Goal: Task Accomplishment & Management: Use online tool/utility

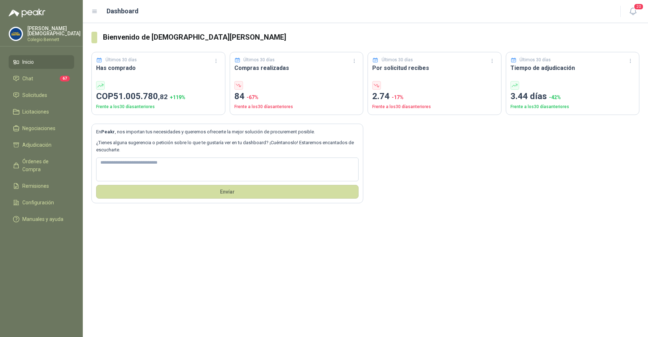
click at [45, 37] on p "Colegio Bennett" at bounding box center [53, 39] width 53 height 4
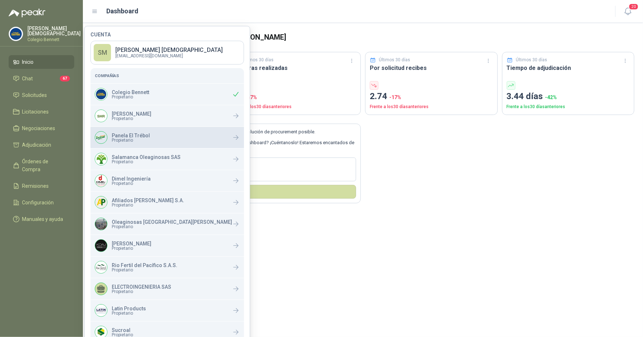
click at [130, 139] on span "Propietario" at bounding box center [131, 140] width 38 height 4
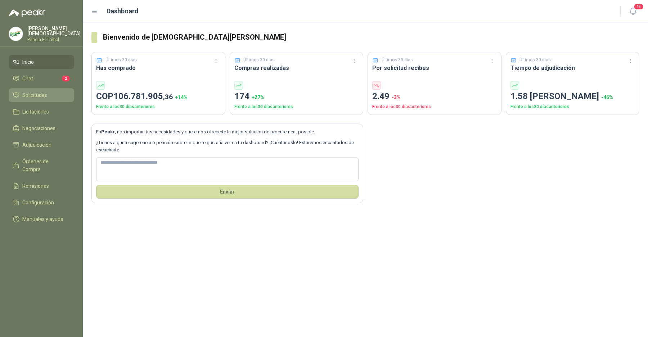
click at [46, 91] on span "Solicitudes" at bounding box center [34, 95] width 25 height 8
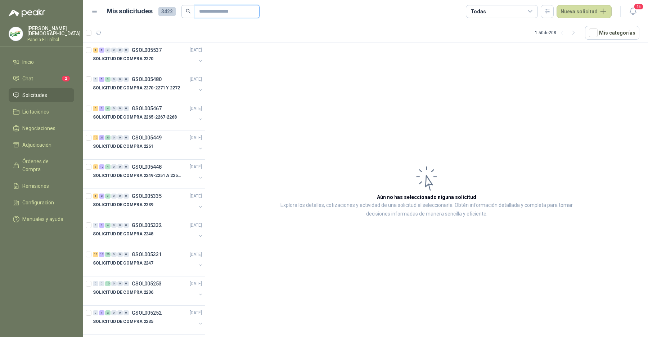
click at [211, 13] on input "text" at bounding box center [224, 11] width 50 height 12
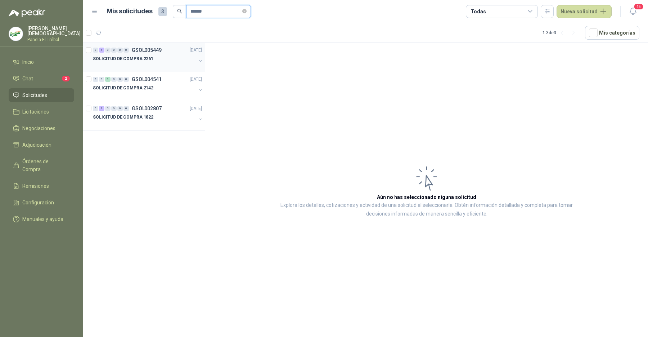
type input "******"
click at [165, 54] on div "SOLICITUD DE COMPRA 2261" at bounding box center [144, 58] width 103 height 9
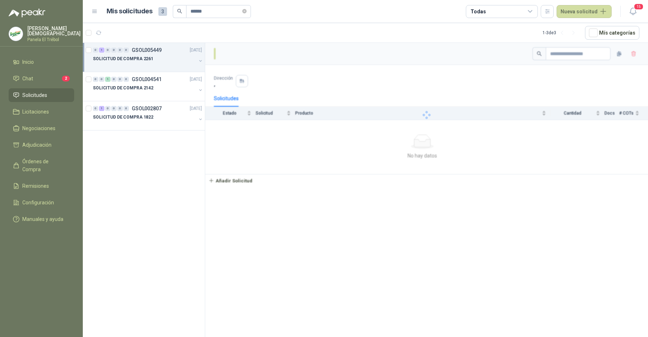
click at [165, 54] on div "SOLICITUD DE COMPRA 2261" at bounding box center [144, 58] width 103 height 9
click at [157, 93] on div "12 UND  SC-00002261" at bounding box center [151, 95] width 101 height 6
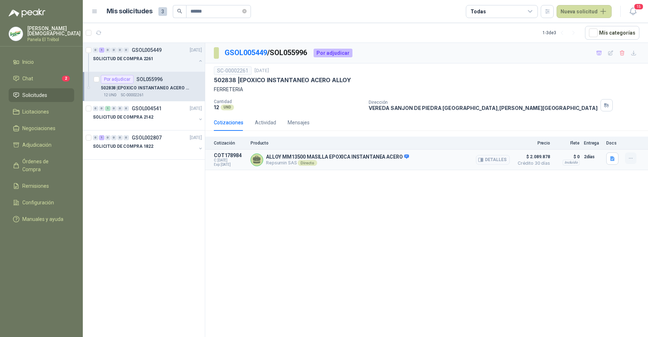
click at [630, 158] on icon "button" at bounding box center [631, 158] width 6 height 6
click at [619, 134] on button "Añadir" at bounding box center [617, 129] width 58 height 12
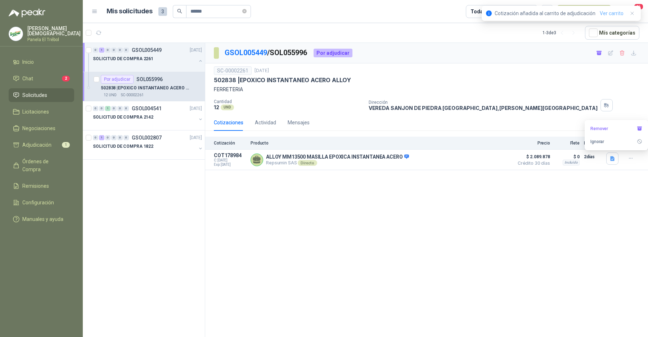
click at [608, 12] on link "Ver carrito" at bounding box center [612, 13] width 24 height 8
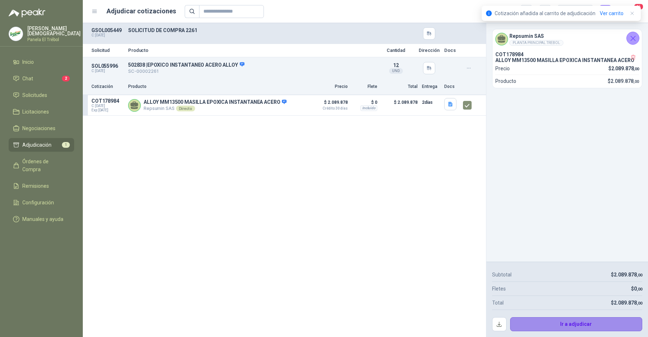
click at [582, 327] on button "Ir a adjudicar" at bounding box center [576, 324] width 133 height 14
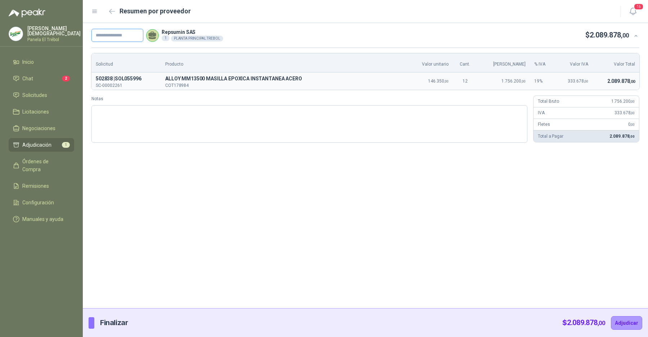
click at [130, 37] on input "text" at bounding box center [117, 35] width 52 height 13
paste input "**********"
type input "**********"
click at [618, 320] on button "Adjudicar" at bounding box center [626, 323] width 31 height 14
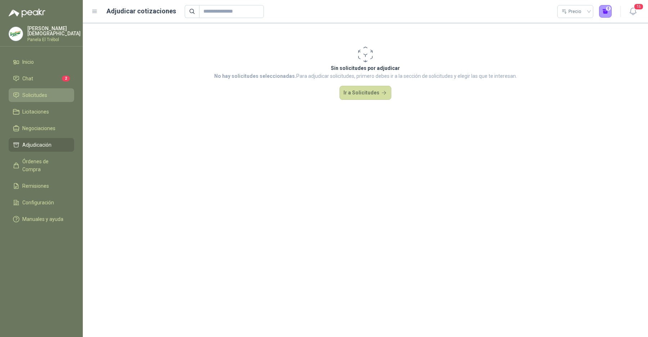
click at [40, 98] on link "Solicitudes" at bounding box center [42, 95] width 66 height 14
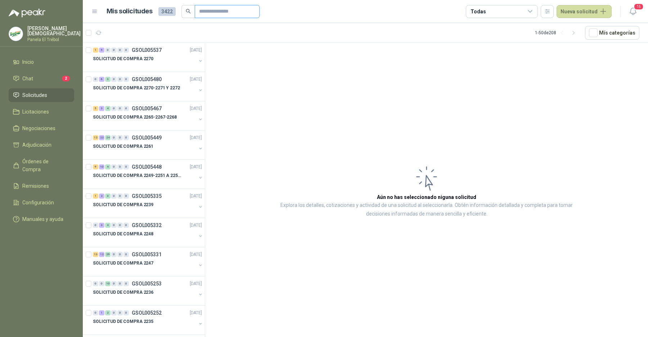
click at [228, 15] on input "text" at bounding box center [224, 11] width 50 height 12
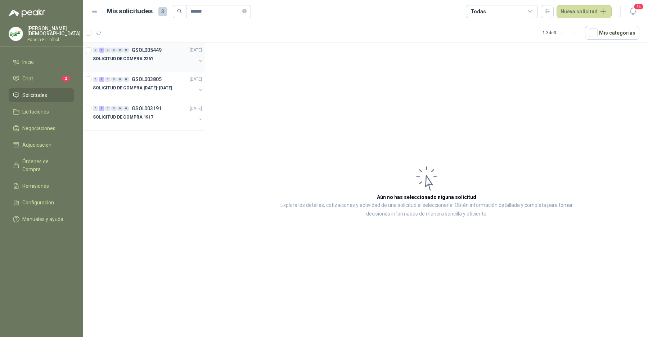
click at [170, 61] on div "SOLICITUD DE COMPRA 2261" at bounding box center [144, 58] width 103 height 9
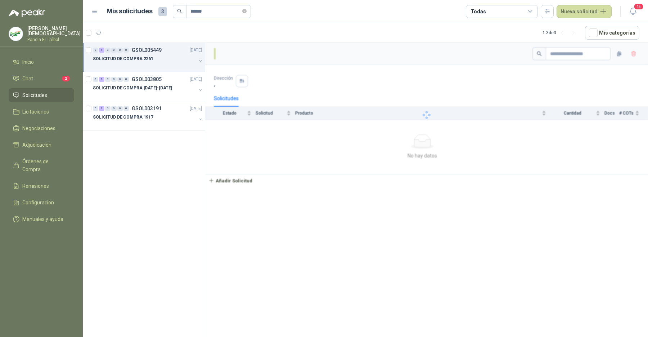
click at [170, 61] on div "SOLICITUD DE COMPRA 2261" at bounding box center [144, 58] width 103 height 9
click at [162, 81] on div "Por adjudicar SOL055953" at bounding box center [151, 79] width 101 height 9
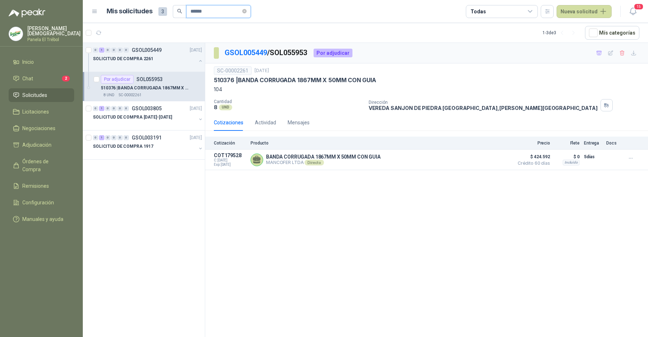
click at [214, 11] on input "******" at bounding box center [216, 11] width 50 height 12
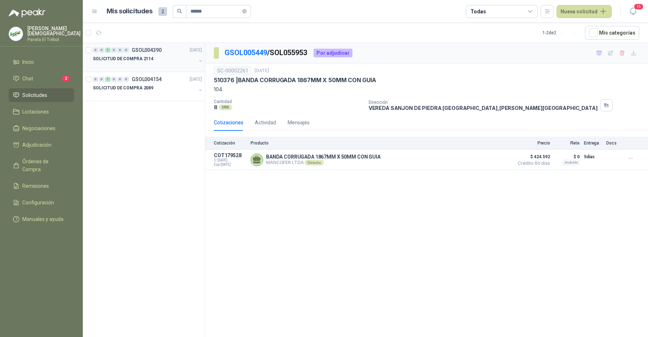
click at [147, 61] on p "SOLICITUD DE COMPRA 2114" at bounding box center [123, 58] width 61 height 7
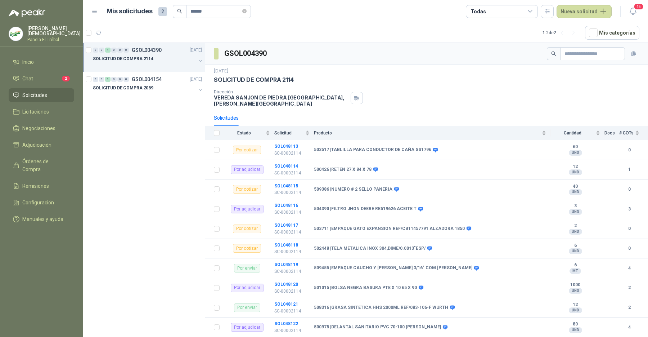
click at [147, 61] on p "SOLICITUD DE COMPRA 2114" at bounding box center [123, 58] width 61 height 7
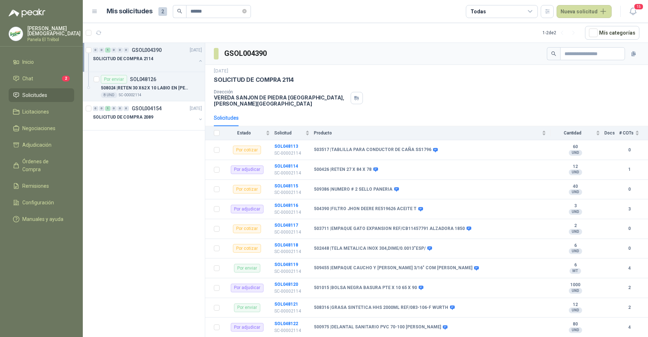
scroll to position [2, 0]
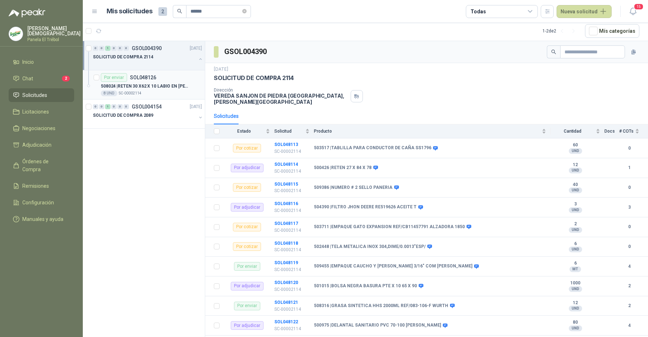
click at [147, 80] on div "Por enviar SOL048126" at bounding box center [128, 77] width 55 height 9
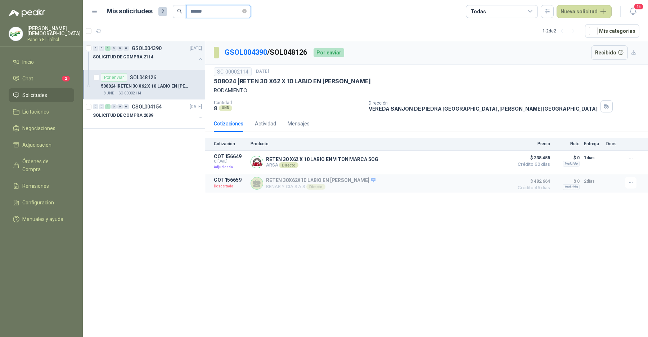
click at [214, 11] on input "******" at bounding box center [216, 11] width 50 height 12
type input "******"
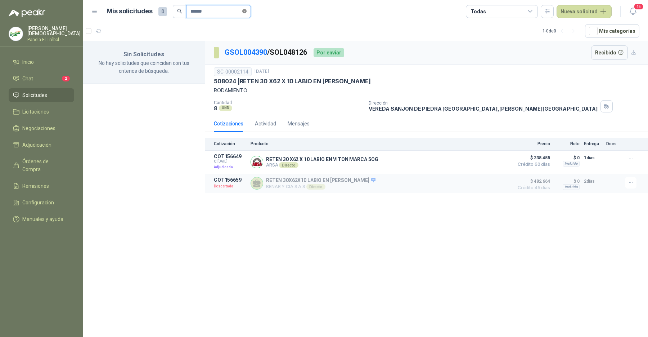
click at [246, 12] on icon "close-circle" at bounding box center [244, 11] width 4 height 4
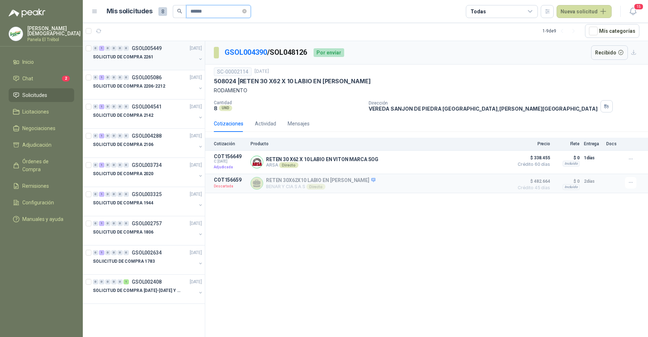
type input "******"
click at [168, 45] on div "0 1 0 0 0 0 GSOL005449 15/09/25" at bounding box center [148, 48] width 111 height 9
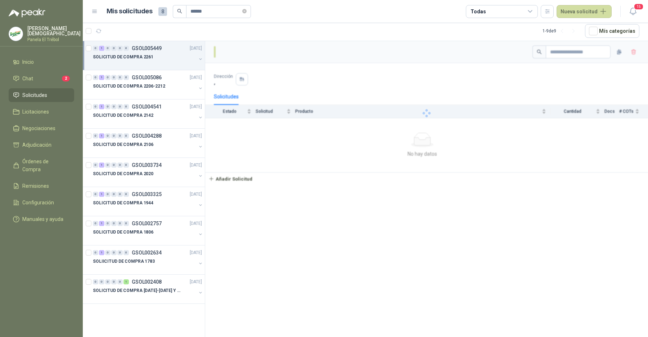
click at [168, 45] on div "0 1 0 0 0 0 GSOL005449 15/09/25" at bounding box center [148, 48] width 111 height 9
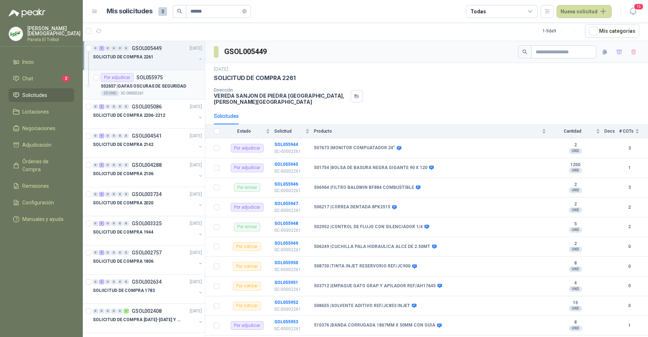
click at [161, 72] on article "Por adjudicar SOL055975 502657 | GAFAS OSCURAS DE SEGURIDAD 20 UND  SC-00002261" at bounding box center [144, 84] width 122 height 29
click at [161, 83] on p "502657 | GAFAS OSCURAS DE SEGURIDAD" at bounding box center [143, 86] width 85 height 7
click at [133, 86] on p "502657 | GAFAS OSCURAS DE SEGURIDAD" at bounding box center [143, 86] width 85 height 7
click at [165, 86] on p "502657 | GAFAS OSCURAS DE SEGURIDAD" at bounding box center [143, 86] width 85 height 7
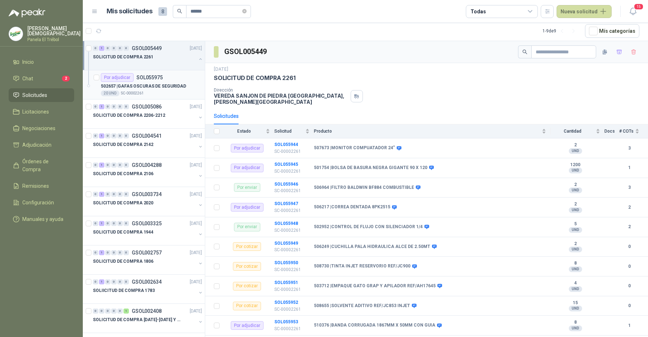
click at [165, 86] on p "502657 | GAFAS OSCURAS DE SEGURIDAD" at bounding box center [143, 86] width 85 height 7
click at [137, 124] on div at bounding box center [144, 123] width 103 height 6
click at [34, 72] on link "Chat 2" at bounding box center [42, 79] width 66 height 14
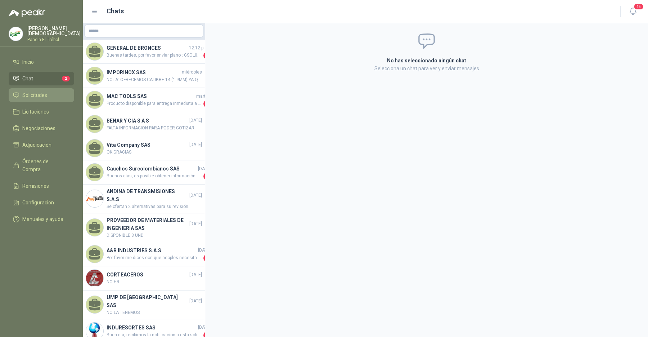
click at [49, 96] on li "Solicitudes" at bounding box center [41, 95] width 57 height 8
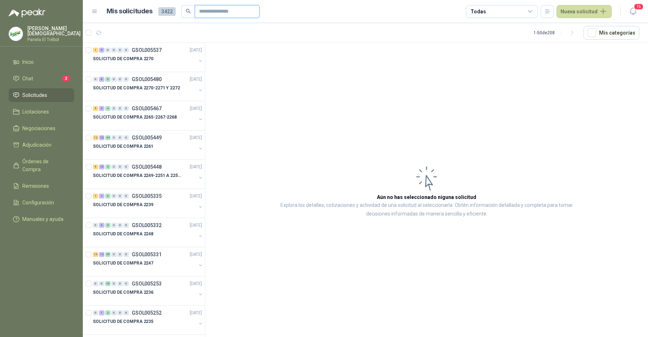
click at [217, 14] on input "text" at bounding box center [224, 11] width 50 height 12
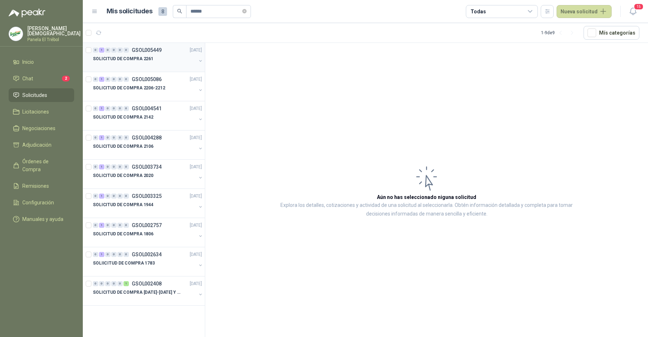
click at [173, 59] on div "SOLICITUD DE COMPRA 2261" at bounding box center [144, 58] width 103 height 9
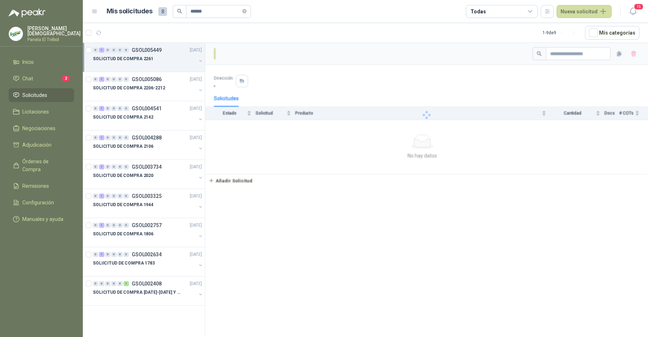
click at [173, 59] on div "SOLICITUD DE COMPRA 2261" at bounding box center [144, 58] width 103 height 9
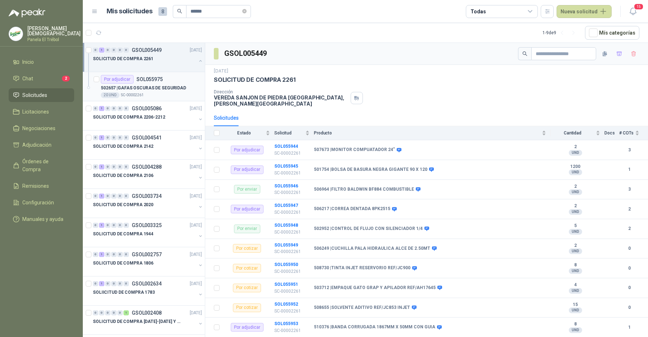
click at [164, 92] on div "20 UND  SC-00002261" at bounding box center [151, 95] width 101 height 6
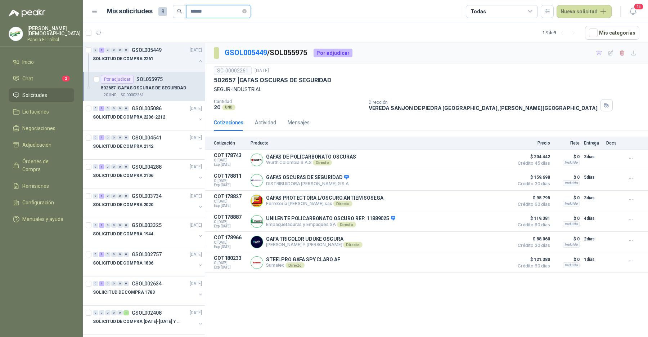
click at [224, 14] on input "******" at bounding box center [216, 11] width 50 height 12
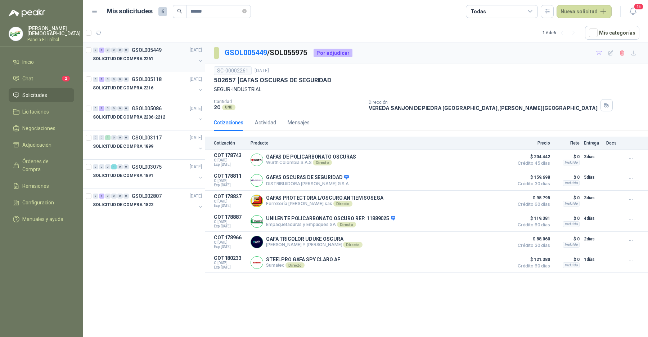
click at [169, 55] on div "SOLICITUD DE COMPRA 2261" at bounding box center [144, 58] width 103 height 9
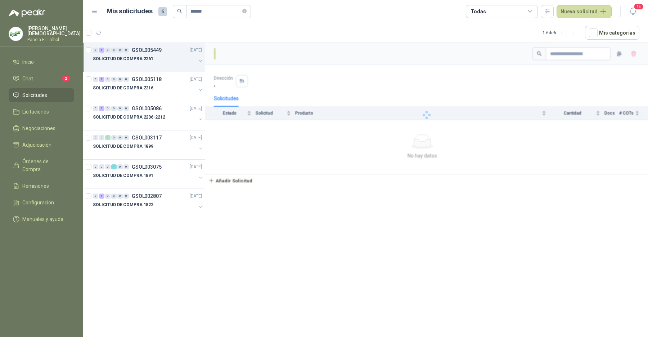
click at [169, 55] on div "SOLICITUD DE COMPRA 2261" at bounding box center [144, 58] width 103 height 9
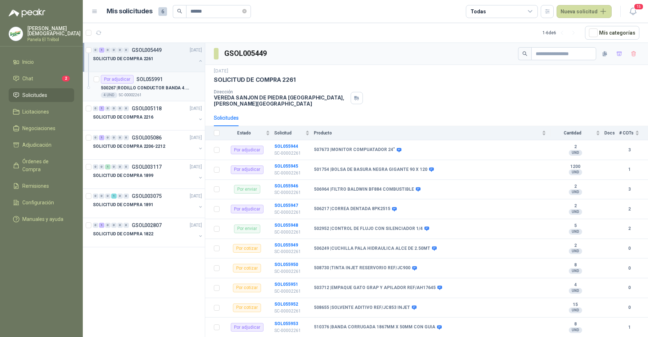
scroll to position [2, 0]
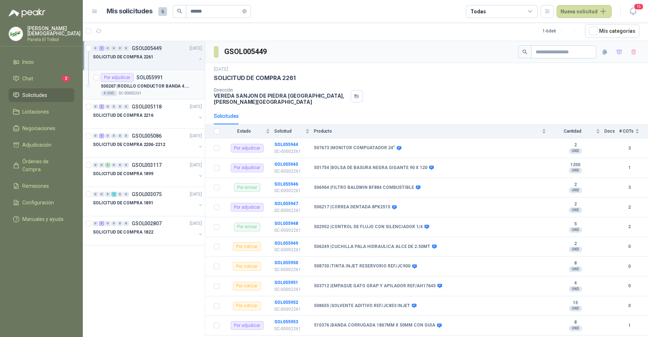
click at [160, 83] on p "500267 | RODILLO CONDUCTOR BANDA 4.1/2"X 11" CARGA" at bounding box center [146, 86] width 90 height 7
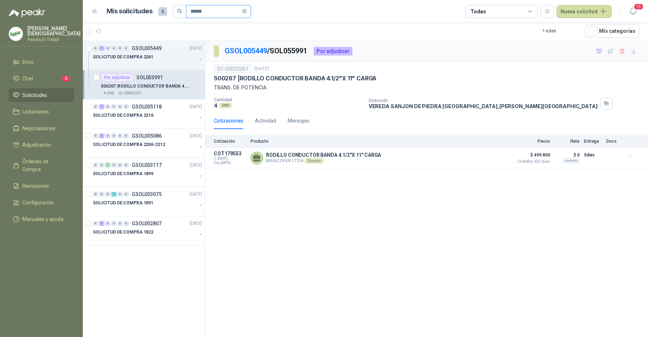
click at [214, 12] on input "******" at bounding box center [216, 11] width 50 height 12
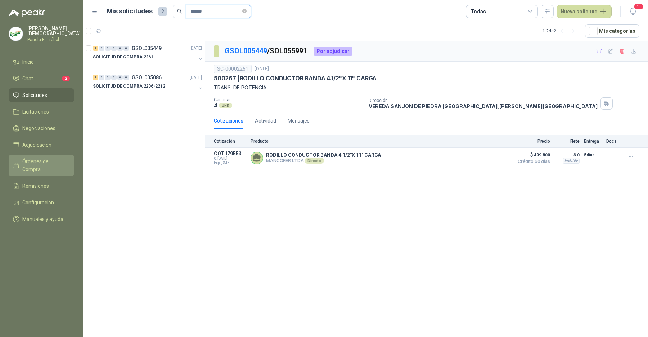
type input "******"
click at [46, 158] on span "Órdenes de Compra" at bounding box center [44, 165] width 45 height 16
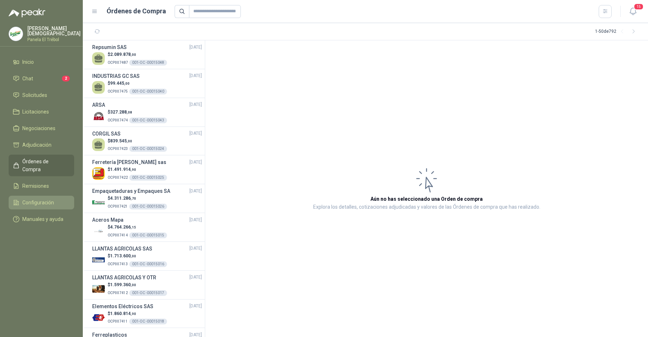
click at [47, 198] on span "Configuración" at bounding box center [38, 202] width 32 height 8
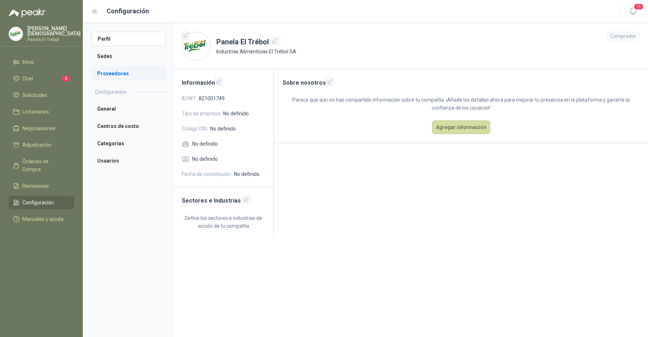
click at [120, 68] on li "Proveedores" at bounding box center [128, 73] width 74 height 14
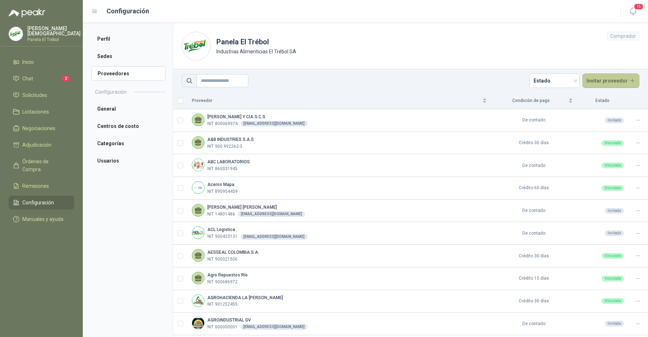
click at [600, 77] on button "Invitar proveedor" at bounding box center [611, 80] width 57 height 14
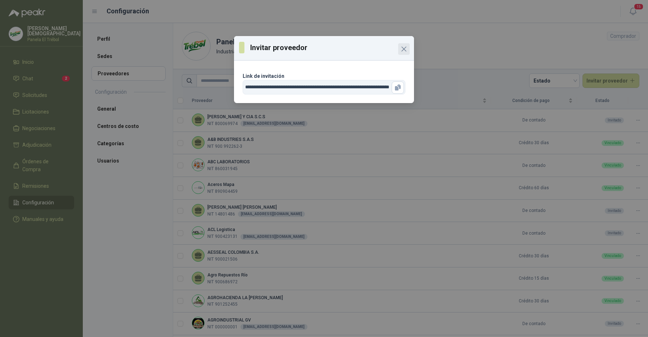
click at [405, 51] on icon "Close" at bounding box center [404, 49] width 9 height 9
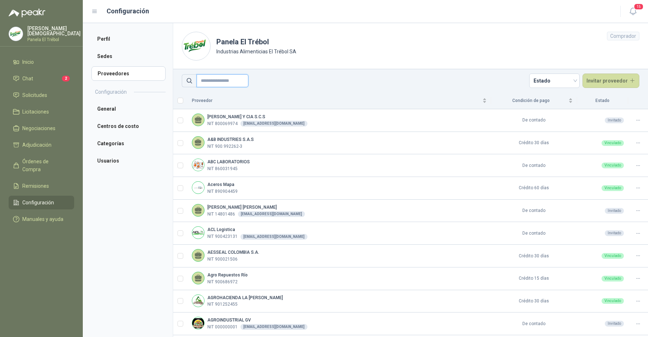
click at [208, 78] on input "text" at bounding box center [223, 80] width 52 height 13
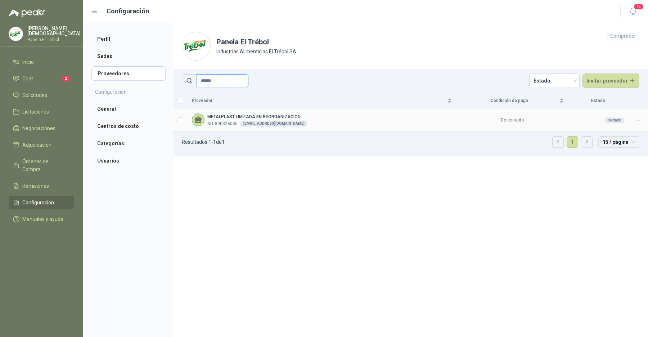
type input "******"
click at [638, 120] on icon at bounding box center [638, 119] width 5 height 5
click at [621, 134] on span "Re-enviar invitación" at bounding box center [621, 136] width 44 height 16
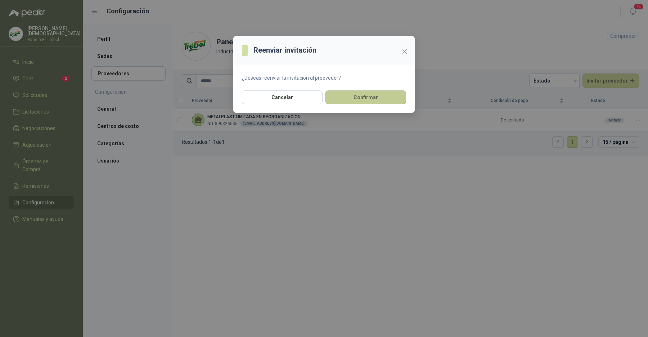
click at [374, 95] on button "Confirmar" at bounding box center [366, 97] width 81 height 14
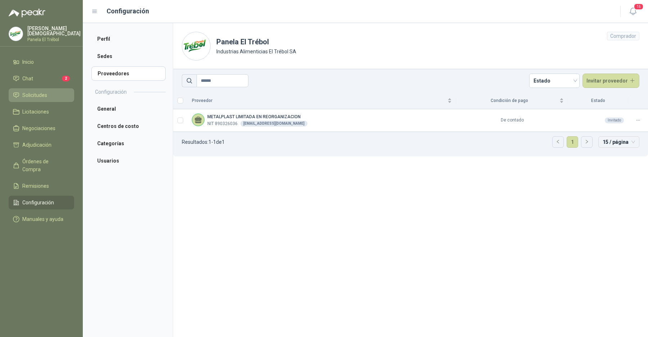
click at [49, 92] on li "Solicitudes" at bounding box center [41, 95] width 57 height 8
click at [46, 97] on span "Solicitudes" at bounding box center [34, 95] width 25 height 8
click at [23, 94] on span "Solicitudes" at bounding box center [34, 95] width 25 height 8
click at [47, 94] on li "Solicitudes" at bounding box center [41, 95] width 57 height 8
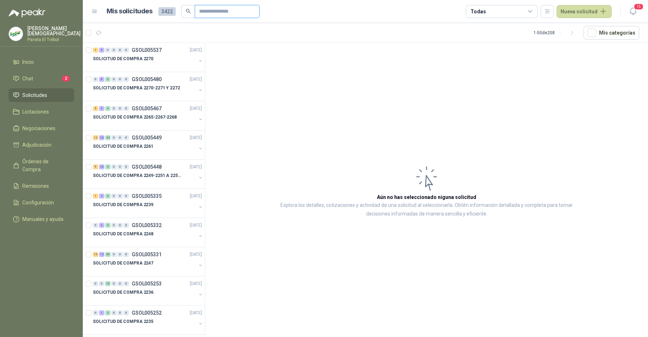
click at [223, 10] on input "text" at bounding box center [224, 11] width 50 height 12
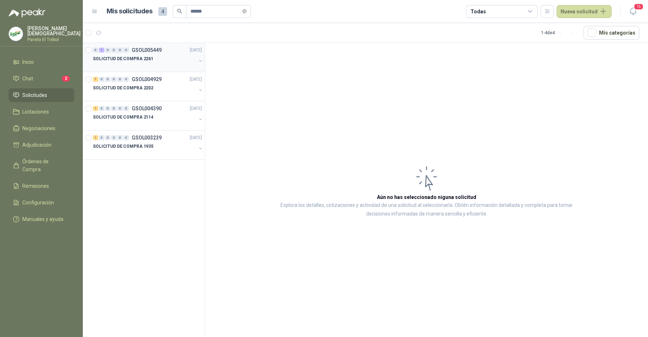
click at [175, 57] on div "SOLICITUD DE COMPRA 2261" at bounding box center [144, 58] width 103 height 9
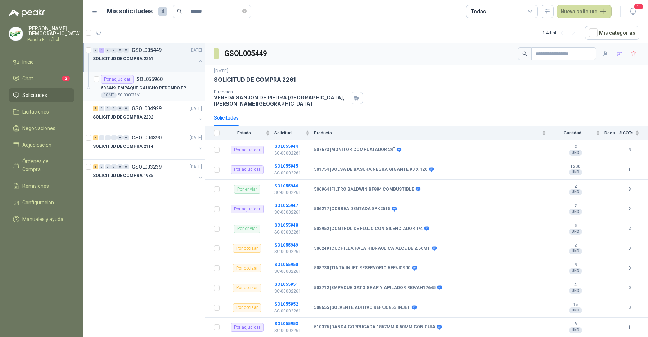
click at [168, 86] on p "502449 | EMPAQUE CAUCHO REDONDO EPDM 17/32"" at bounding box center [146, 88] width 90 height 7
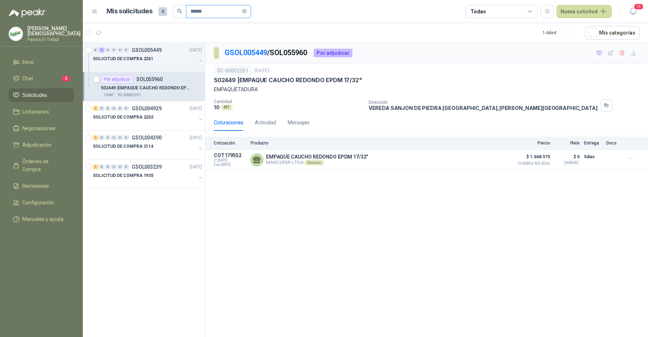
click at [215, 13] on input "******" at bounding box center [216, 11] width 50 height 12
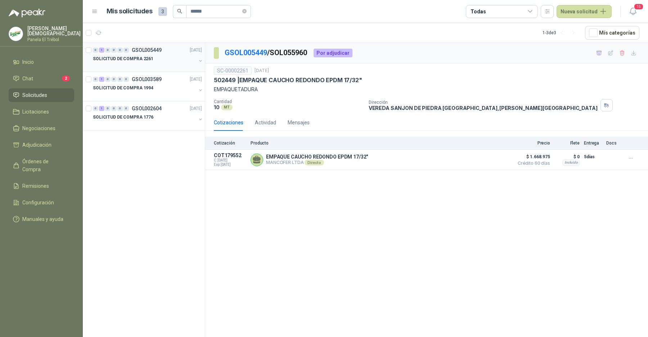
click at [169, 55] on div "SOLICITUD DE COMPRA 2261" at bounding box center [144, 58] width 103 height 9
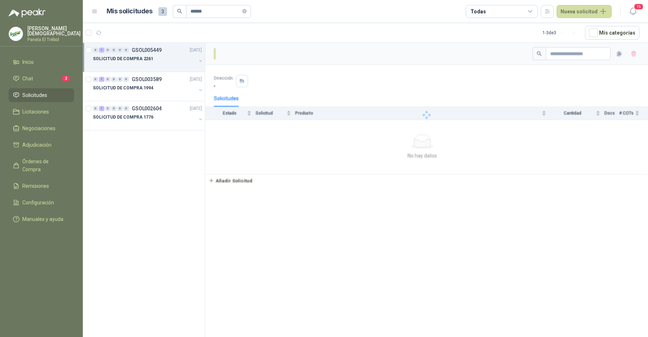
click at [169, 55] on div "SOLICITUD DE COMPRA 2261" at bounding box center [144, 58] width 103 height 9
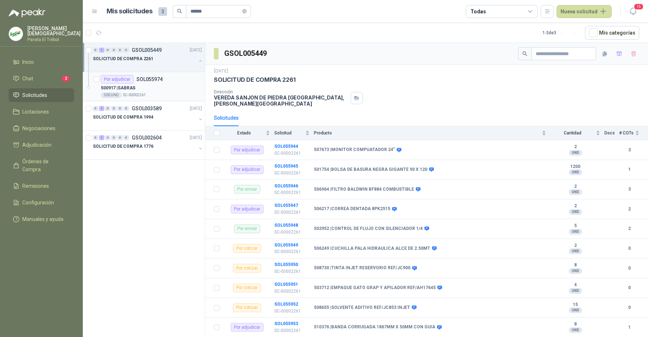
click at [164, 86] on div "500917 | SABRAS" at bounding box center [151, 88] width 101 height 9
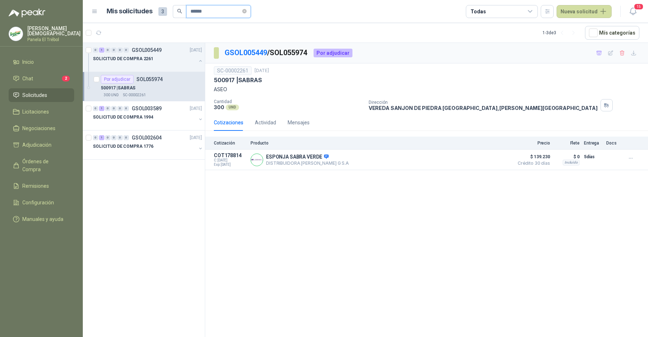
click at [219, 9] on input "******" at bounding box center [216, 11] width 50 height 12
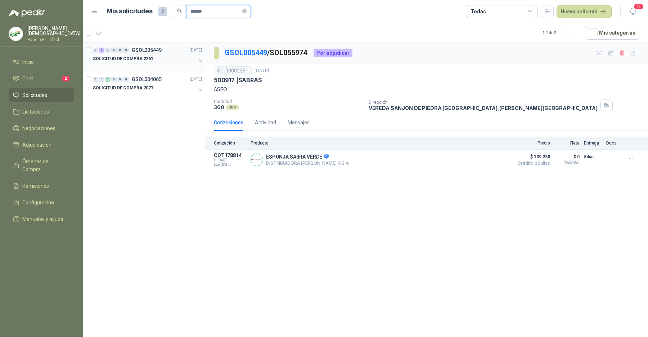
type input "******"
click at [152, 50] on p "GSOL005449" at bounding box center [147, 50] width 30 height 5
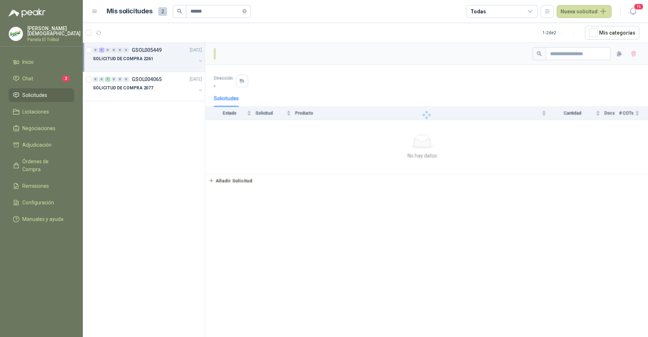
click at [152, 50] on p "GSOL005449" at bounding box center [147, 50] width 30 height 5
click at [155, 90] on p "511856 | GRASA PARAFINA PREMIUN NLGI 2 TK" at bounding box center [146, 88] width 90 height 7
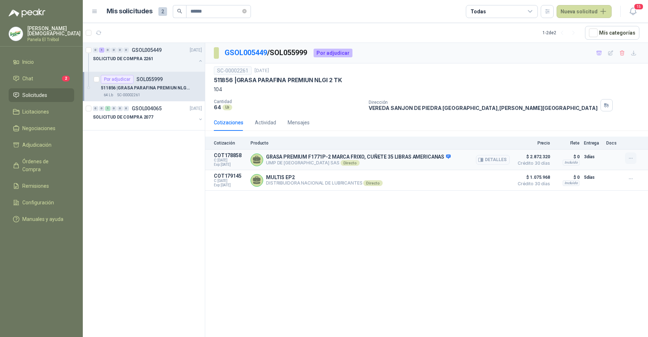
click at [631, 158] on icon "button" at bounding box center [630, 158] width 3 height 0
click at [603, 130] on button "Añadir" at bounding box center [617, 129] width 58 height 12
click at [222, 8] on input "******" at bounding box center [216, 11] width 50 height 12
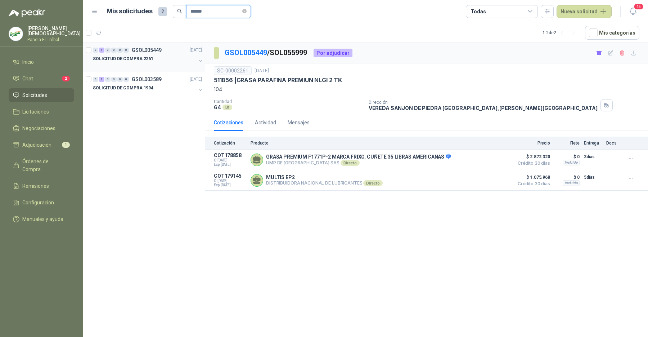
type input "******"
click at [145, 60] on p "SOLICITUD DE COMPRA 2261" at bounding box center [123, 58] width 61 height 7
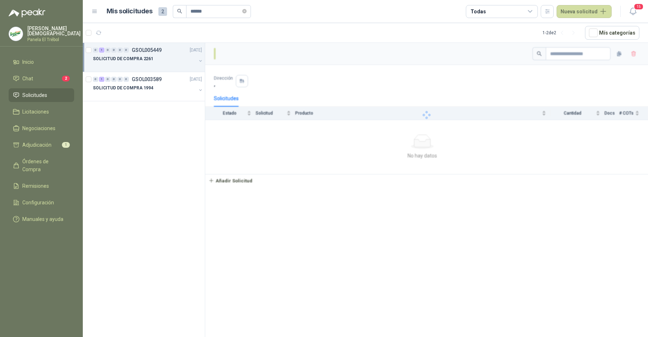
click at [145, 60] on p "SOLICITUD DE COMPRA 2261" at bounding box center [123, 58] width 61 height 7
click at [146, 85] on p "506038 | GRASA MULTIPROPOSITO CON MOLIBDENO" at bounding box center [146, 88] width 90 height 7
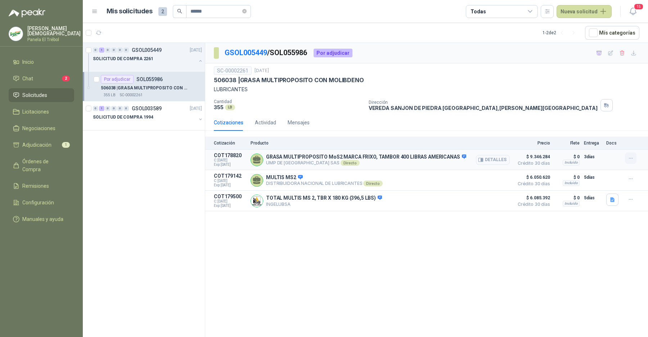
click at [630, 159] on icon "button" at bounding box center [631, 158] width 6 height 6
click at [599, 125] on button "Añadir" at bounding box center [617, 129] width 58 height 12
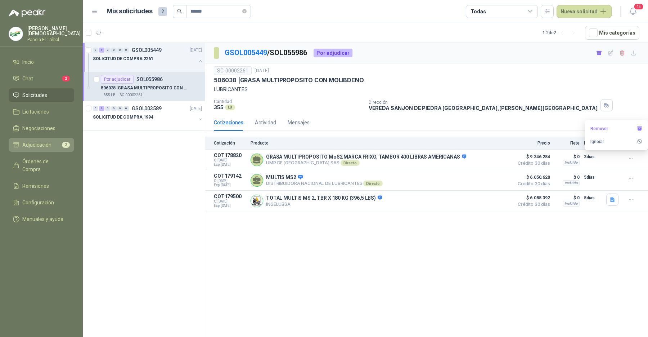
click at [51, 144] on li "Adjudicación 2" at bounding box center [41, 145] width 57 height 8
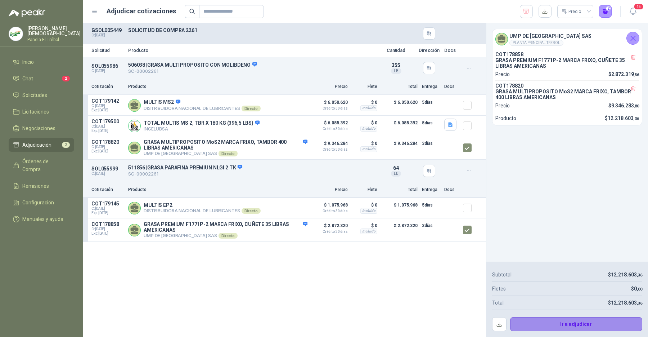
click at [576, 326] on button "Ir a adjudicar" at bounding box center [576, 324] width 133 height 14
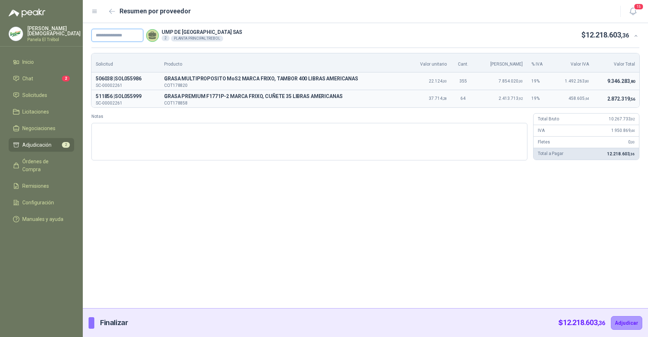
click at [118, 32] on input "text" at bounding box center [117, 35] width 52 height 13
paste input "**********"
type input "**********"
click at [626, 317] on button "Adjudicar" at bounding box center [626, 323] width 31 height 14
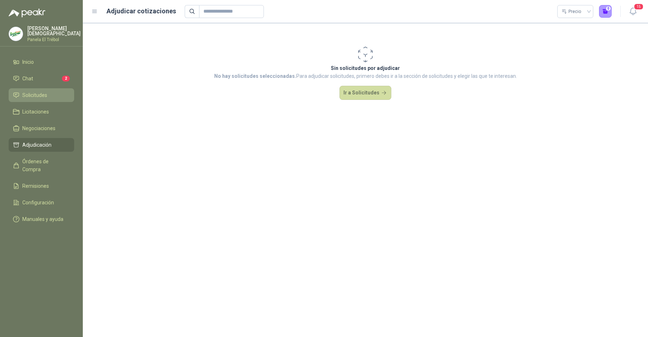
click at [51, 88] on link "Solicitudes" at bounding box center [42, 95] width 66 height 14
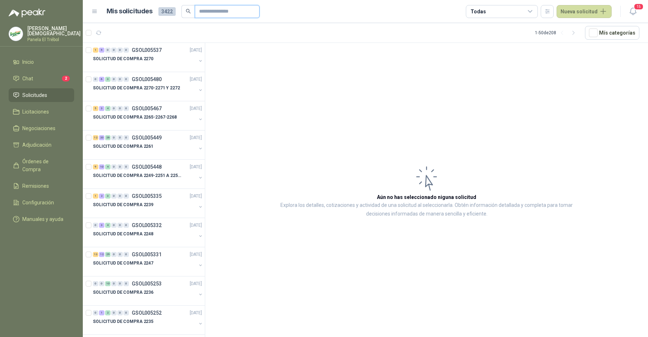
click at [214, 12] on input "text" at bounding box center [224, 11] width 50 height 12
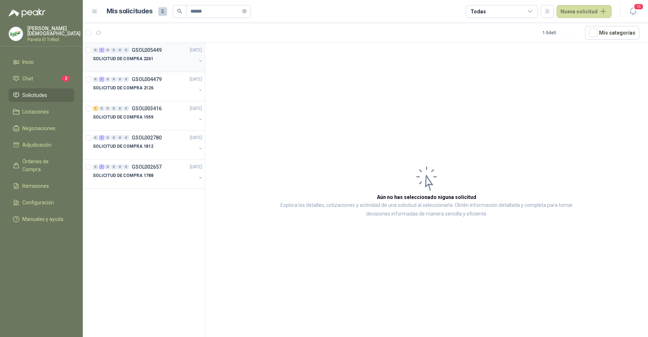
click at [171, 56] on div "SOLICITUD DE COMPRA 2261" at bounding box center [144, 58] width 103 height 9
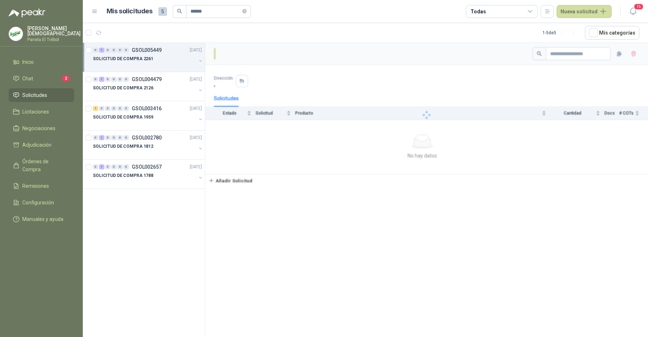
click at [171, 56] on div "SOLICITUD DE COMPRA 2261" at bounding box center [144, 58] width 103 height 9
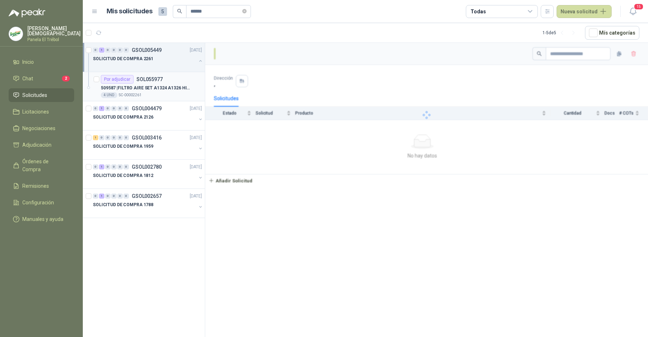
click at [165, 80] on div "Por adjudicar SOL055977" at bounding box center [151, 79] width 101 height 9
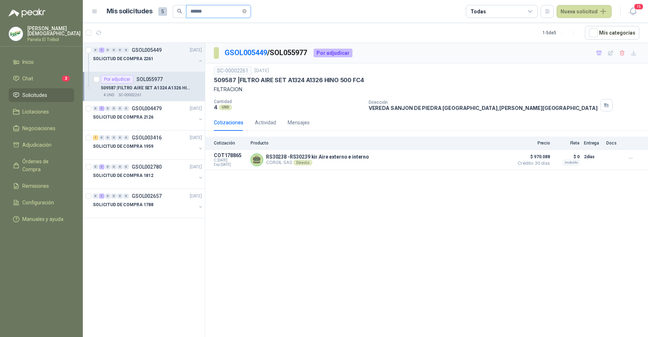
click at [222, 13] on input "******" at bounding box center [216, 11] width 50 height 12
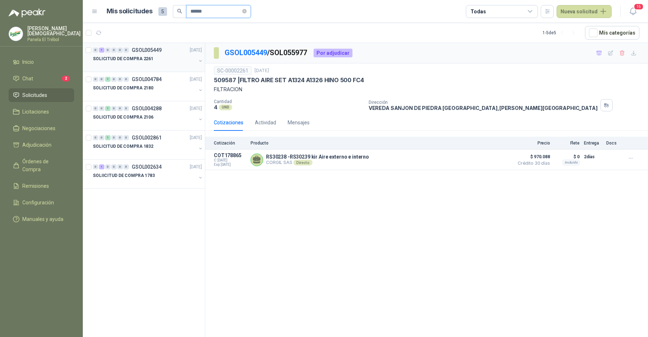
type input "******"
click at [158, 65] on div at bounding box center [144, 66] width 103 height 6
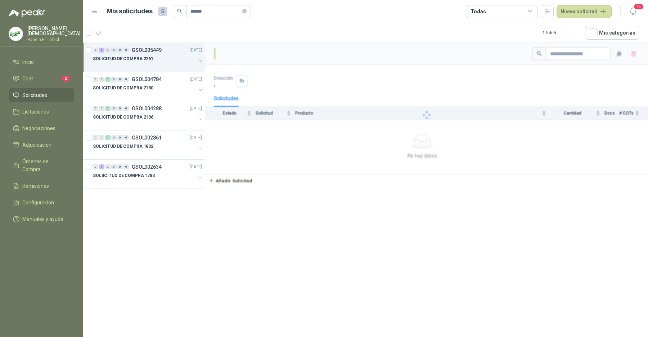
click at [158, 65] on div at bounding box center [144, 66] width 103 height 6
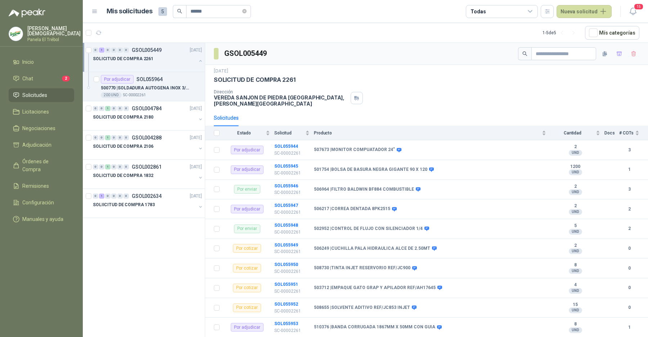
scroll to position [2, 0]
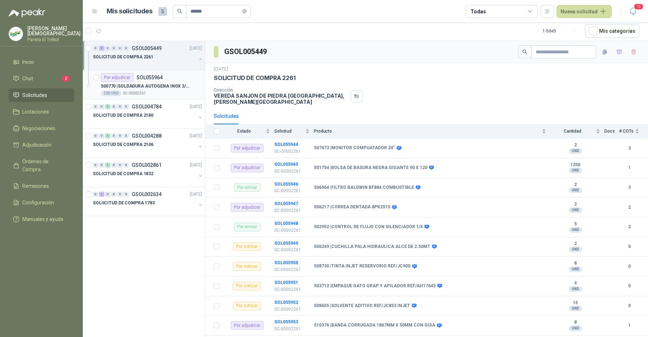
click at [156, 87] on p "500770 | SOLDADURA AUTOGENA INOX 3/32" at bounding box center [146, 86] width 90 height 7
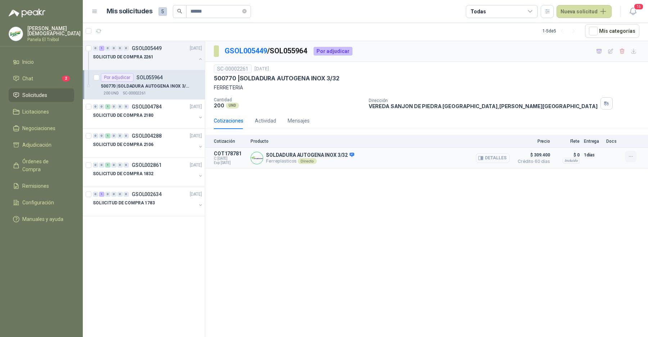
click at [627, 155] on button "button" at bounding box center [631, 157] width 12 height 12
click at [613, 131] on button "Añadir" at bounding box center [617, 127] width 58 height 12
click at [128, 115] on p "SOLICITUD DE COMPRA 2180" at bounding box center [123, 115] width 61 height 7
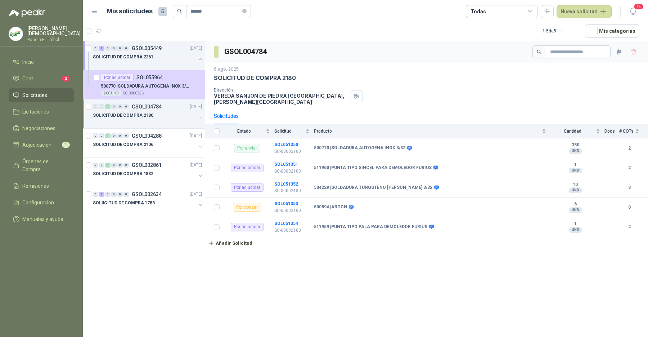
click at [128, 115] on p "SOLICITUD DE COMPRA 2180" at bounding box center [123, 115] width 61 height 7
click at [150, 135] on p "SOL051350" at bounding box center [143, 135] width 26 height 5
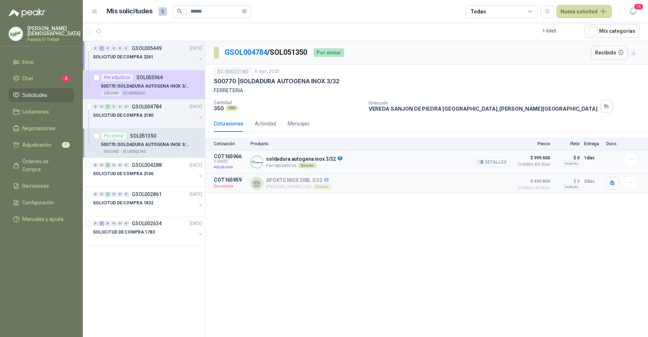
click at [501, 163] on button "Detalles" at bounding box center [493, 162] width 34 height 10
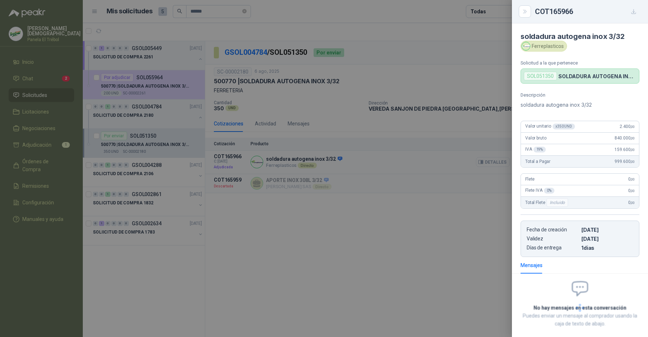
scroll to position [34, 0]
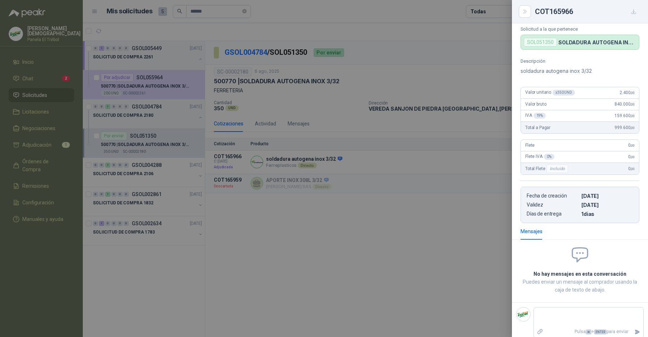
click at [346, 145] on div at bounding box center [324, 168] width 648 height 337
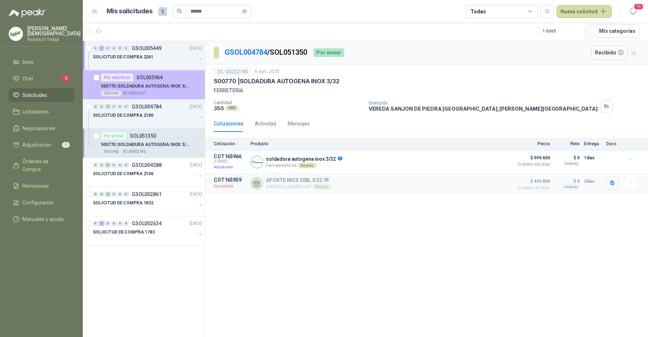
click at [155, 80] on div "Por adjudicar SOL055964" at bounding box center [132, 77] width 62 height 9
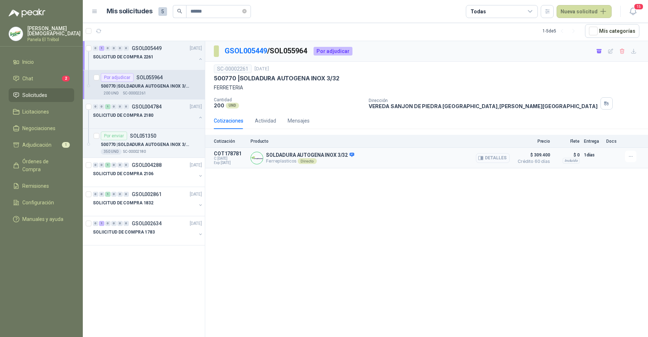
click at [501, 155] on button "Detalles" at bounding box center [493, 158] width 34 height 10
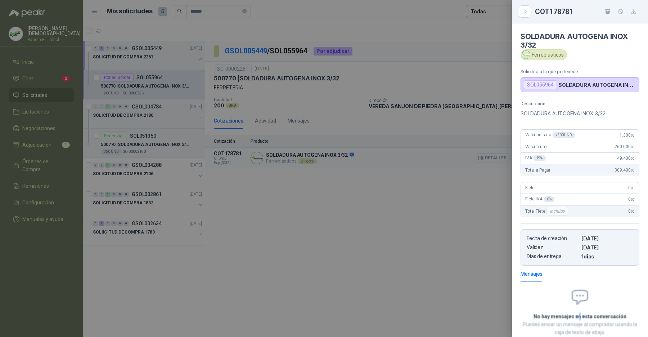
scroll to position [43, 0]
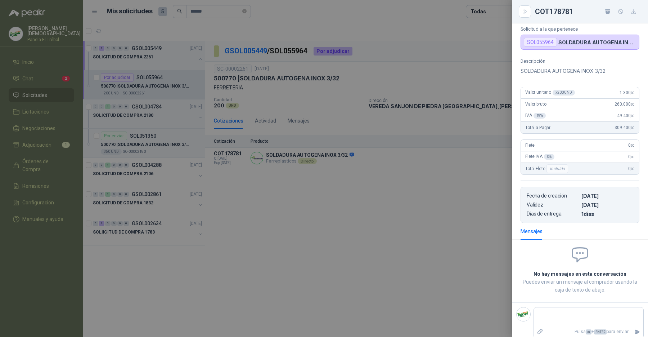
click at [429, 157] on div at bounding box center [324, 168] width 648 height 337
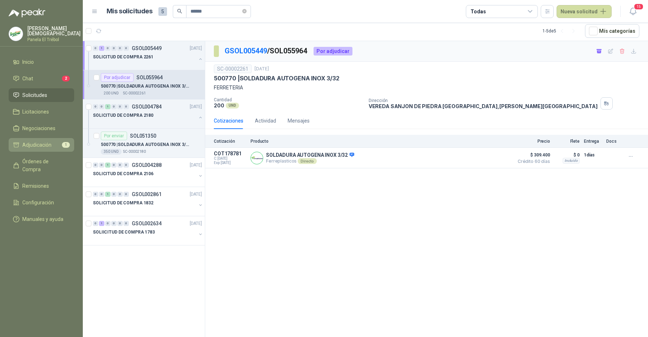
click at [35, 144] on span "Adjudicación" at bounding box center [36, 145] width 29 height 8
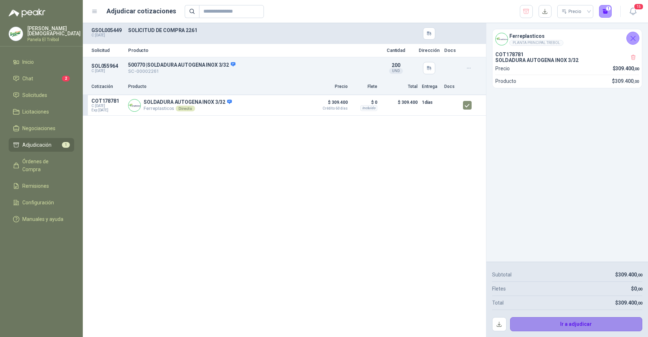
click at [595, 327] on button "Ir a adjudicar" at bounding box center [576, 324] width 133 height 14
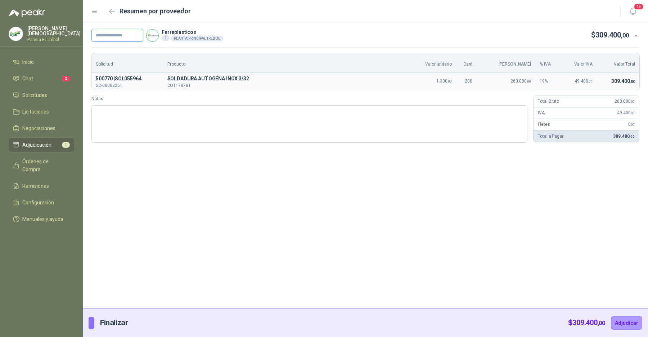
click at [129, 37] on input "text" at bounding box center [117, 35] width 52 height 13
paste input "**********"
type input "**********"
click at [623, 321] on button "Adjudicar" at bounding box center [626, 323] width 31 height 14
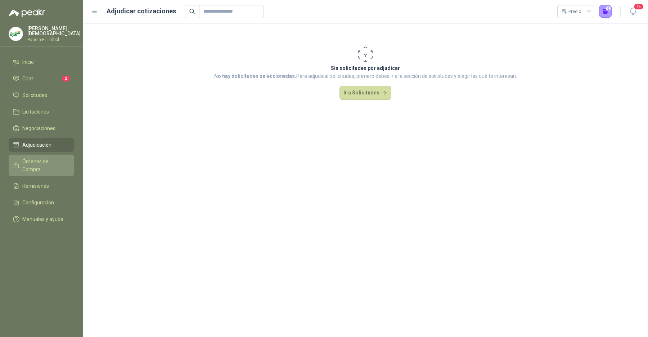
click at [41, 159] on span "Órdenes de Compra" at bounding box center [44, 165] width 45 height 16
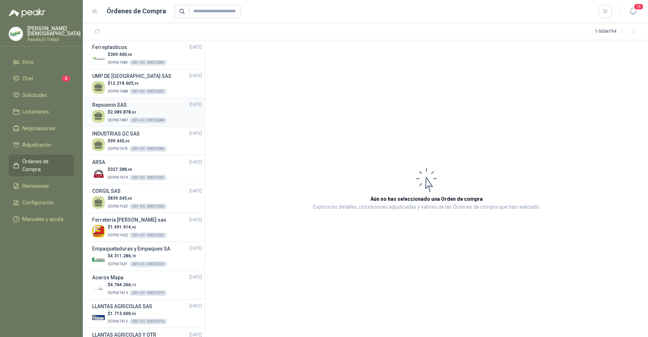
click at [168, 100] on li "Repsumin SAS 19/09/25 $ 2.089.878 ,00 OCP007487 001-OC -00015048" at bounding box center [144, 112] width 122 height 29
click at [42, 94] on span "Solicitudes" at bounding box center [34, 95] width 25 height 8
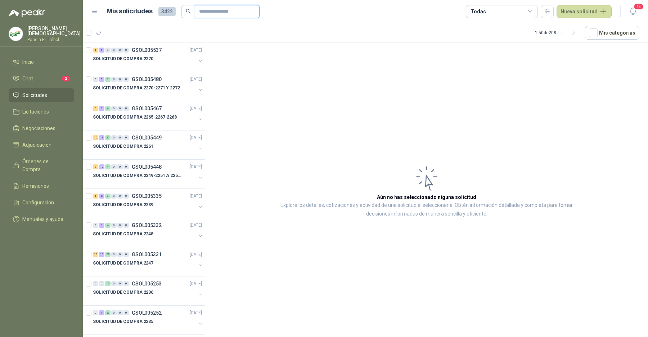
click at [217, 12] on input "text" at bounding box center [224, 11] width 50 height 12
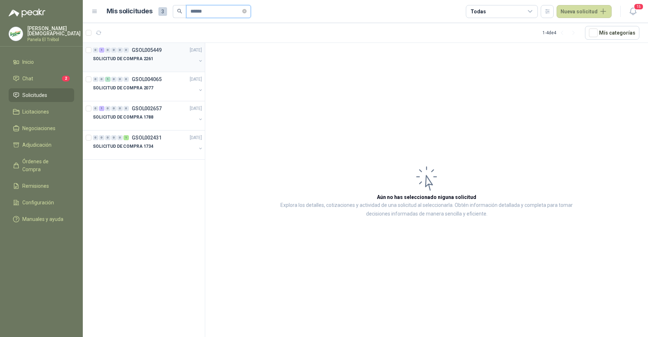
type input "******"
click at [148, 59] on p "SOLICITUD DE COMPRA 2261" at bounding box center [123, 58] width 61 height 7
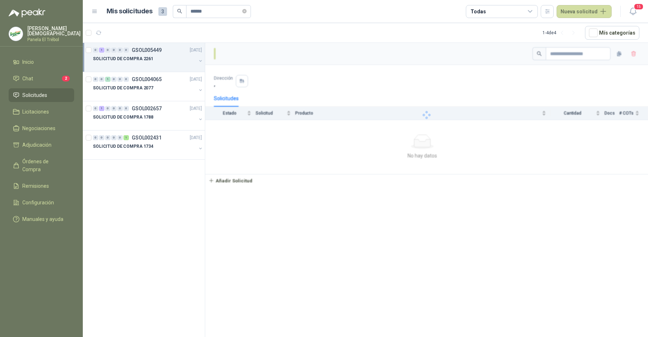
click at [148, 59] on p "SOLICITUD DE COMPRA 2261" at bounding box center [123, 58] width 61 height 7
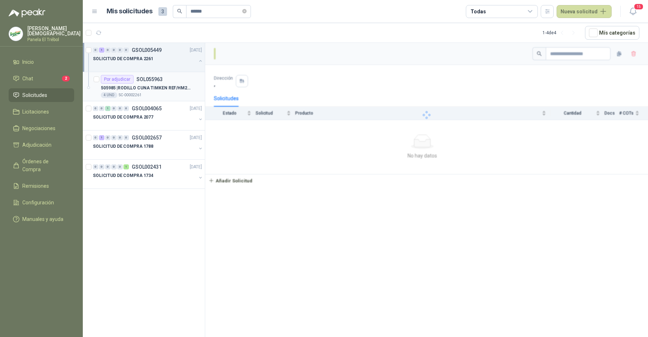
click at [150, 75] on div "Por adjudicar SOL055963" at bounding box center [132, 79] width 62 height 9
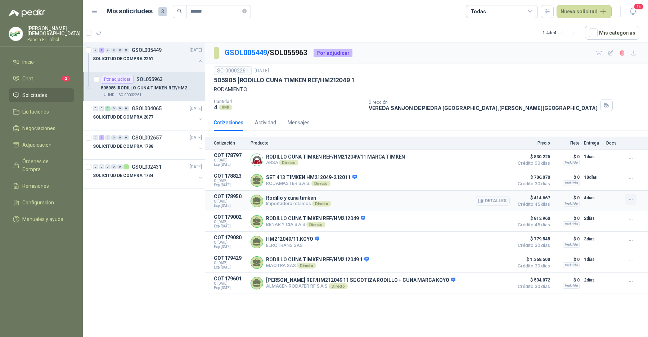
click at [631, 199] on icon "button" at bounding box center [631, 199] width 6 height 6
click at [604, 171] on button "Añadir" at bounding box center [617, 170] width 58 height 12
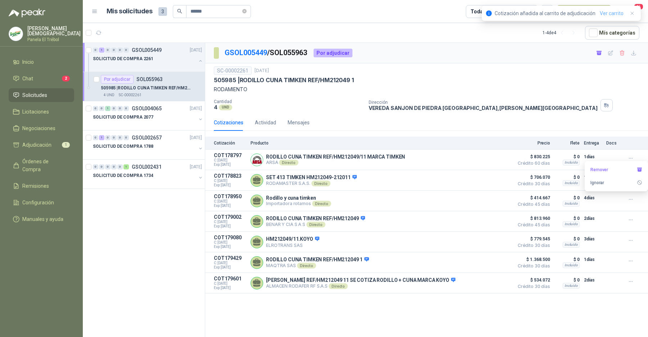
click at [615, 12] on link "Ver carrito" at bounding box center [612, 13] width 24 height 8
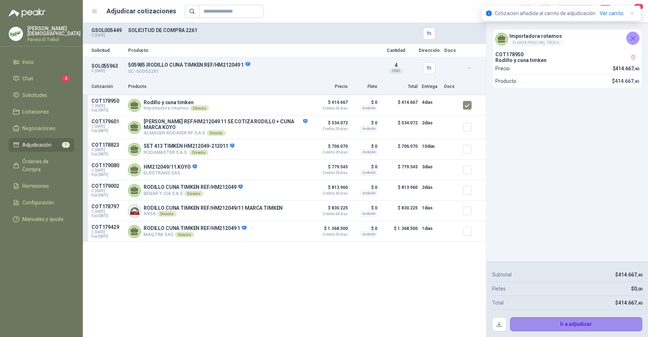
click at [582, 323] on button "Ir a adjudicar" at bounding box center [576, 324] width 133 height 14
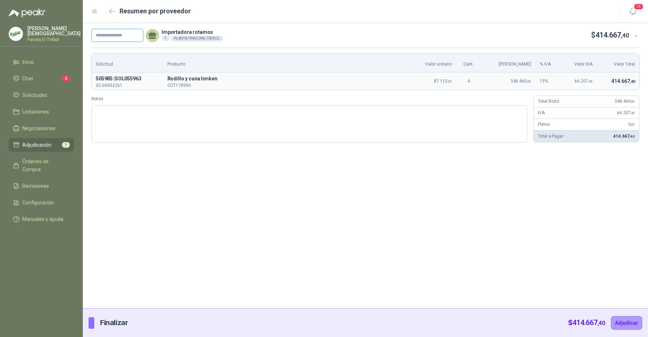
click at [123, 37] on input "text" at bounding box center [117, 35] width 52 height 13
paste input "**********"
type input "**********"
click at [623, 322] on button "Adjudicar" at bounding box center [626, 323] width 31 height 14
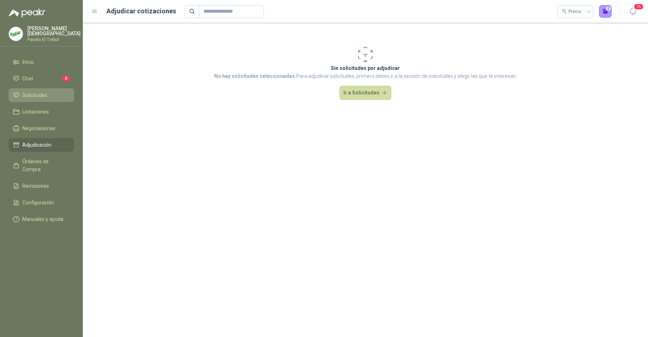
click at [59, 88] on link "Solicitudes" at bounding box center [42, 95] width 66 height 14
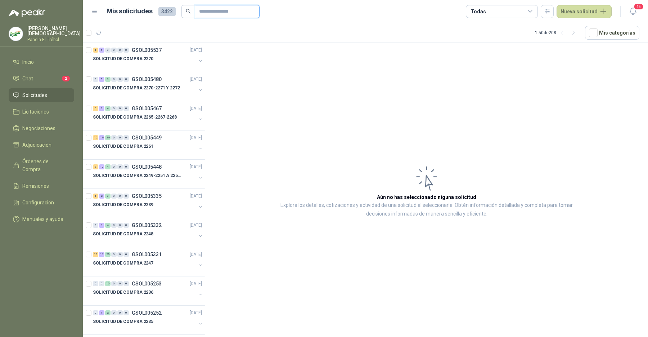
click at [201, 15] on input "text" at bounding box center [224, 11] width 50 height 12
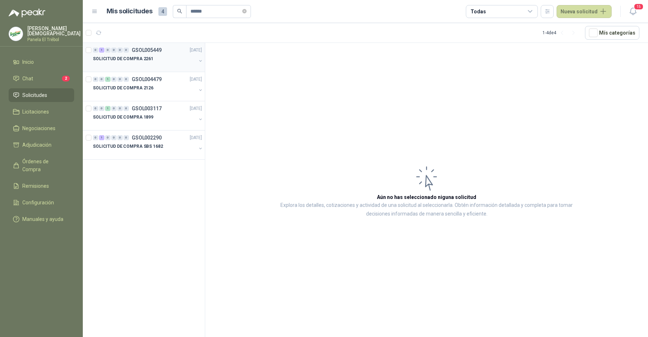
click at [134, 56] on p "SOLICITUD DE COMPRA 2261" at bounding box center [123, 58] width 61 height 7
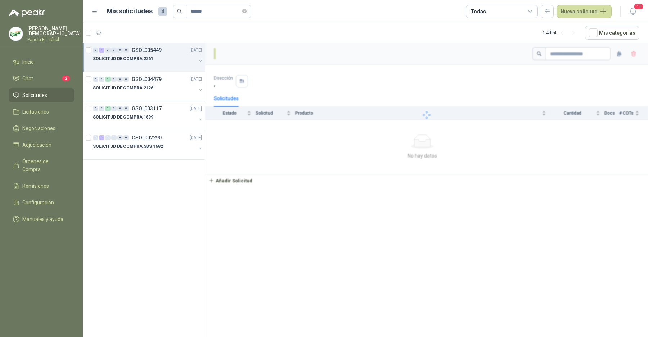
click at [134, 56] on p "SOLICITUD DE COMPRA 2261" at bounding box center [123, 58] width 61 height 7
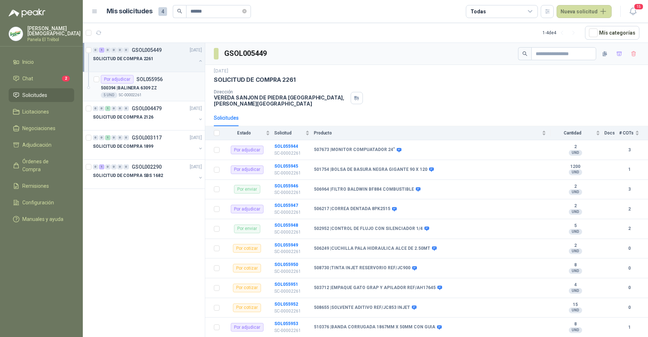
scroll to position [2, 0]
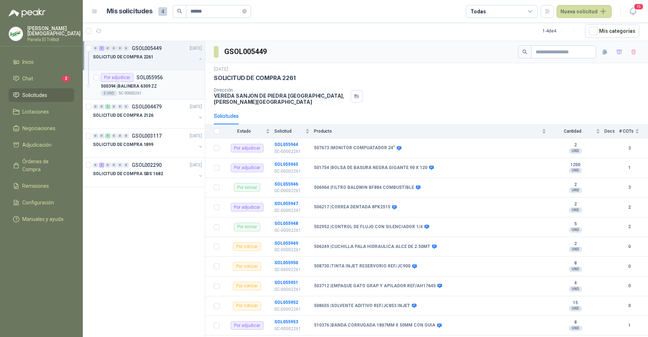
click at [150, 84] on p "500394 | BALINERA 6309 ZZ" at bounding box center [129, 86] width 56 height 7
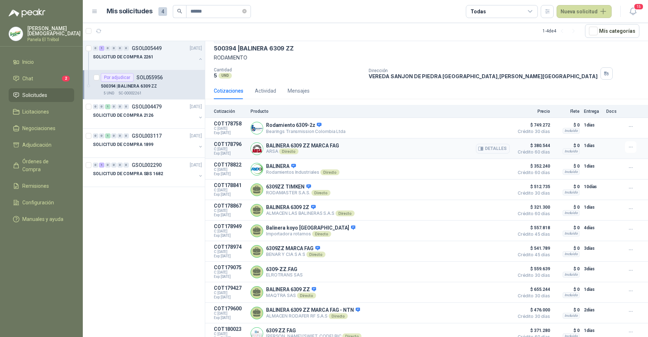
scroll to position [35, 0]
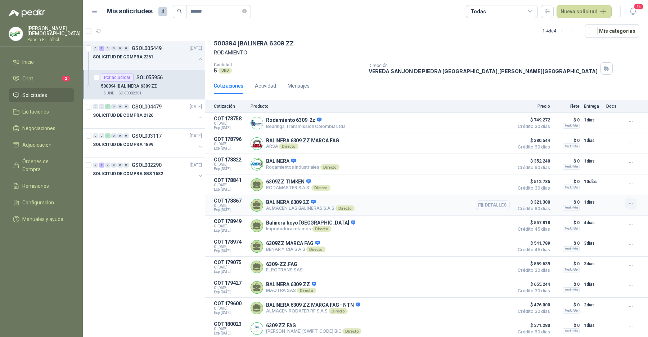
click at [628, 203] on icon "button" at bounding box center [631, 204] width 6 height 6
click at [602, 174] on button "Añadir" at bounding box center [617, 174] width 58 height 12
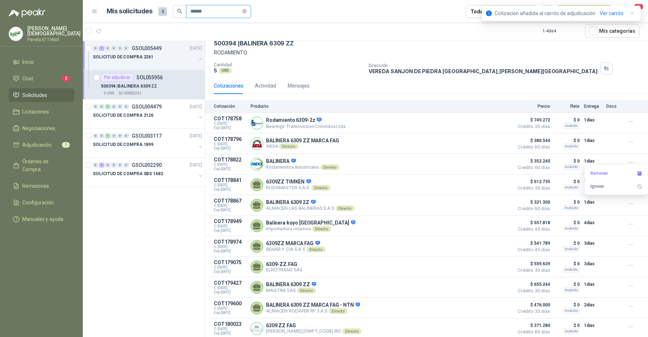
click at [213, 13] on input "******" at bounding box center [216, 11] width 50 height 12
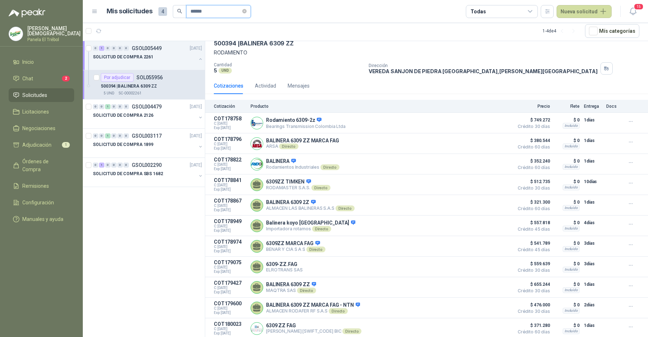
click at [213, 13] on input "******" at bounding box center [216, 11] width 50 height 12
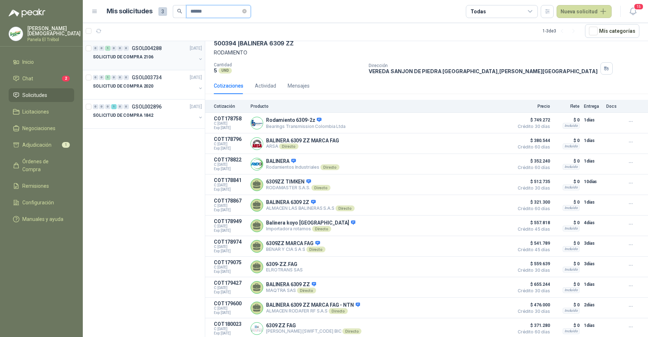
type input "******"
click at [163, 59] on div "SOLICITUD DE COMPRA 2106" at bounding box center [144, 57] width 103 height 9
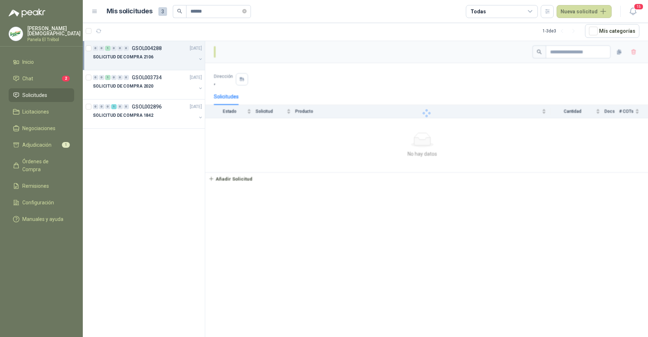
click at [163, 59] on div "SOLICITUD DE COMPRA 2106" at bounding box center [144, 57] width 103 height 9
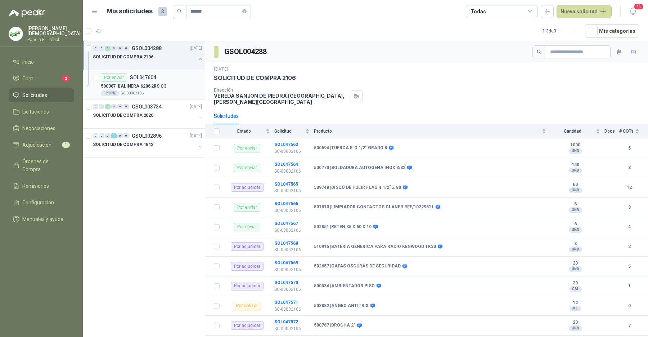
click at [161, 79] on div "Por enviar SOL047604" at bounding box center [151, 77] width 101 height 9
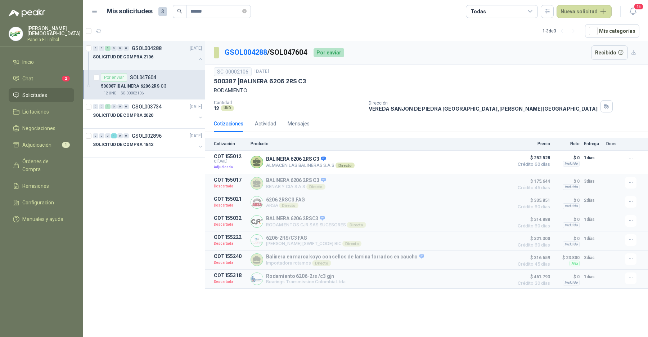
click at [39, 93] on span "Solicitudes" at bounding box center [34, 95] width 25 height 8
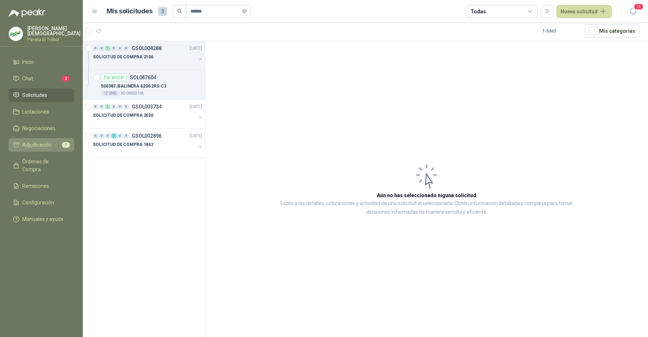
click at [55, 147] on li "Adjudicación 1" at bounding box center [41, 145] width 57 height 8
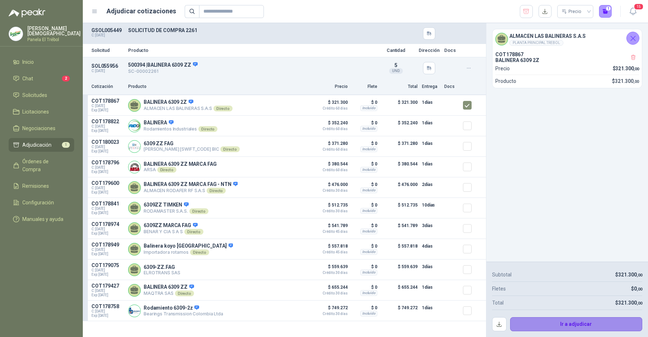
click at [585, 324] on button "Ir a adjudicar" at bounding box center [576, 324] width 133 height 14
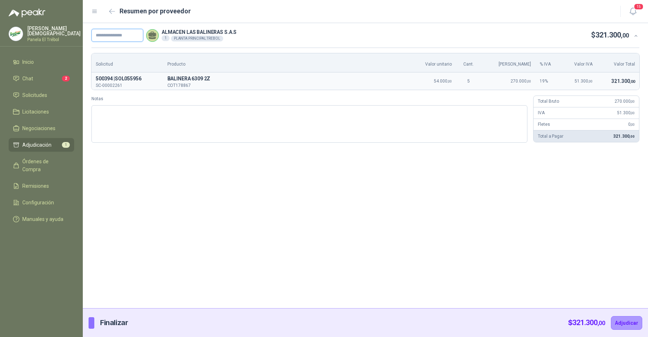
click at [142, 33] on input "text" at bounding box center [117, 35] width 52 height 13
paste input "**********"
type input "**********"
click at [623, 322] on button "Adjudicar" at bounding box center [626, 323] width 31 height 14
